Goal: Task Accomplishment & Management: Manage account settings

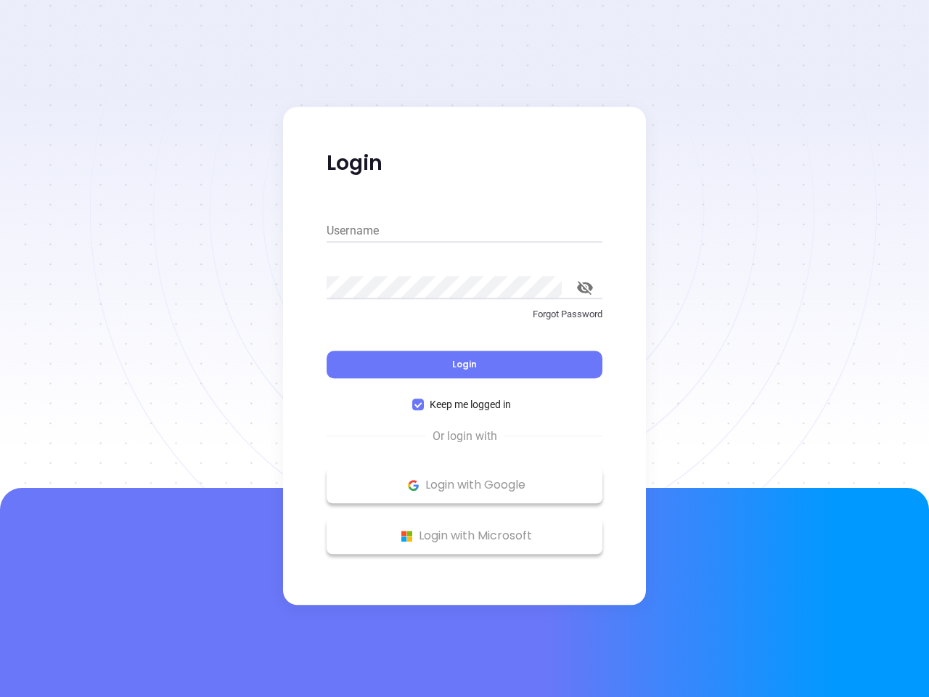
click at [465, 349] on div "Login" at bounding box center [465, 355] width 276 height 45
click at [465, 231] on input "Username" at bounding box center [465, 230] width 276 height 23
click at [585, 288] on icon "toggle password visibility" at bounding box center [585, 288] width 16 height 14
click at [465, 365] on span "Login" at bounding box center [464, 364] width 25 height 12
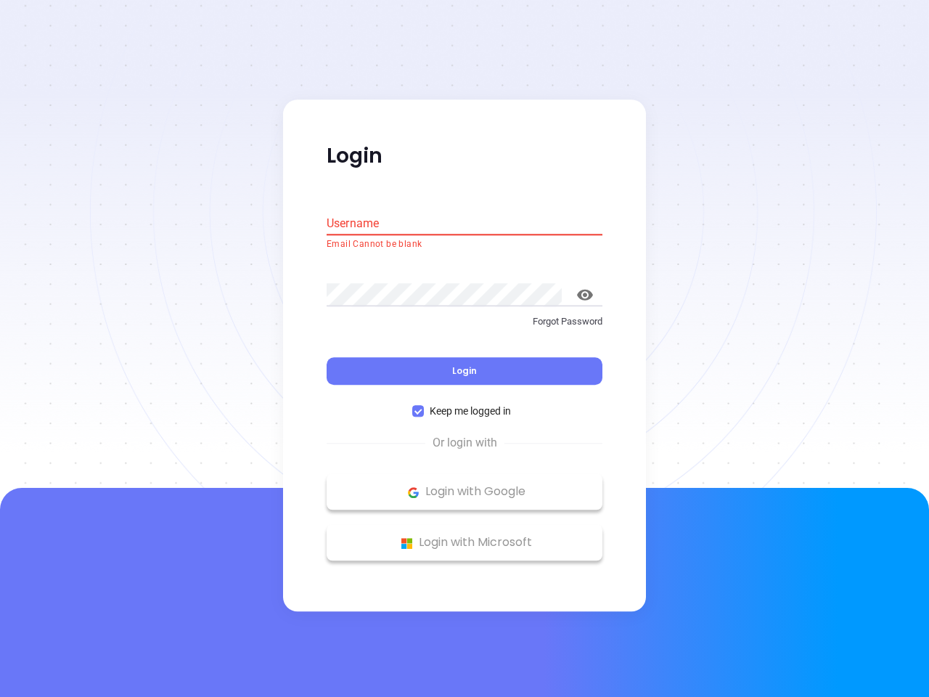
click at [465, 404] on span "Keep me logged in" at bounding box center [470, 412] width 93 height 16
click at [424, 406] on input "Keep me logged in" at bounding box center [418, 412] width 12 height 12
checkbox input "false"
click at [465, 485] on p "Login with Google" at bounding box center [464, 492] width 261 height 22
click at [465, 536] on p "Login with Microsoft" at bounding box center [464, 543] width 261 height 22
